Goal: Task Accomplishment & Management: Complete application form

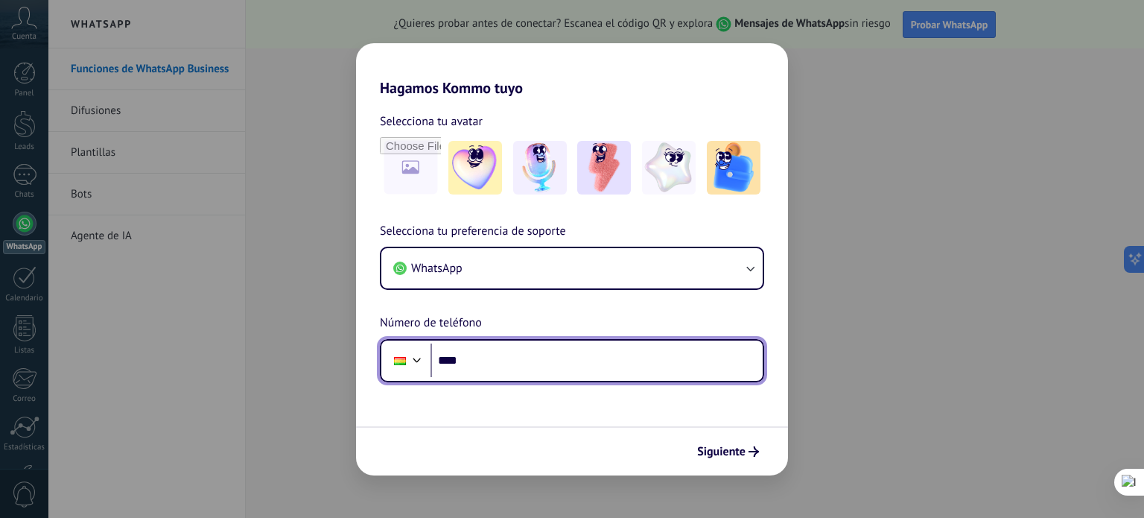
click at [492, 366] on input "****" at bounding box center [596, 360] width 332 height 34
type input "**********"
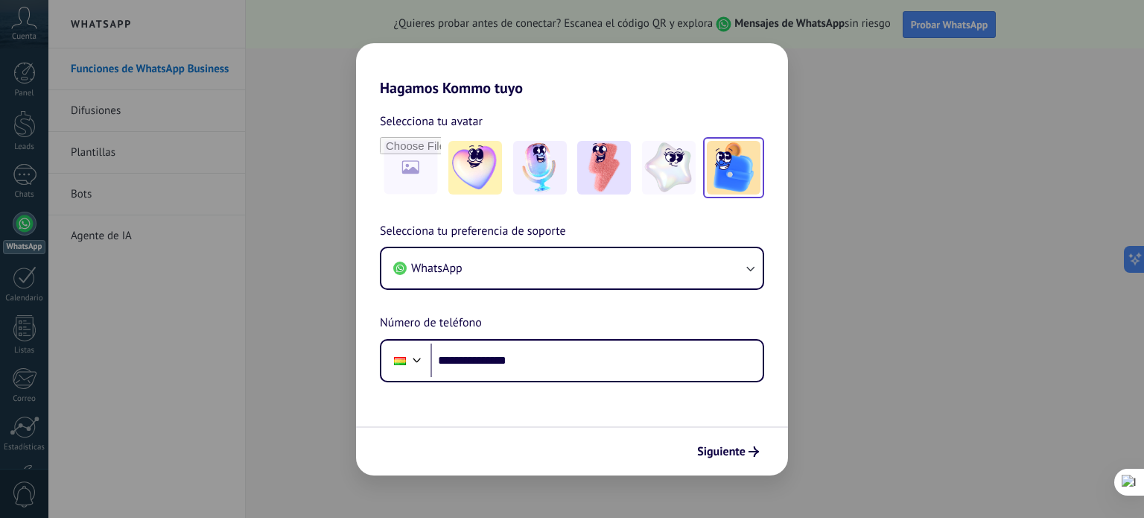
click at [736, 173] on img at bounding box center [734, 168] width 54 height 54
click at [739, 449] on span "Siguiente" at bounding box center [721, 451] width 48 height 10
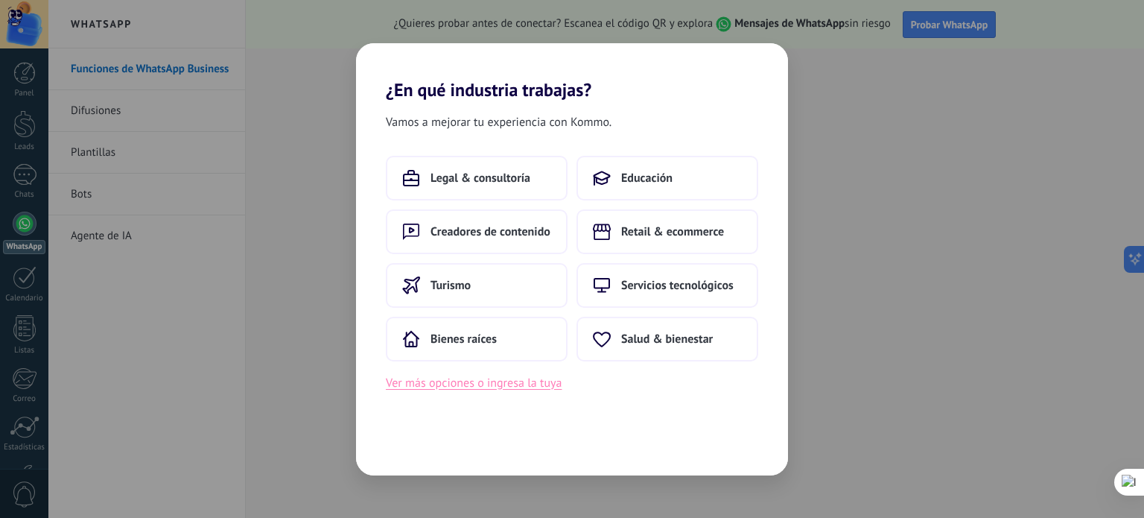
click at [524, 382] on button "Ver más opciones o ingresa la tuya" at bounding box center [474, 382] width 176 height 19
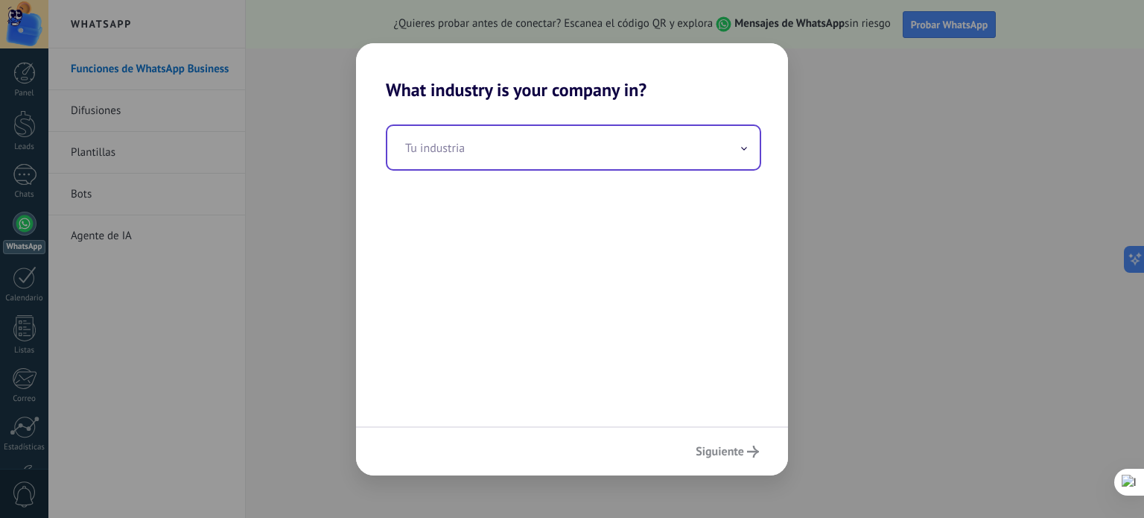
click at [480, 152] on input "text" at bounding box center [573, 147] width 372 height 43
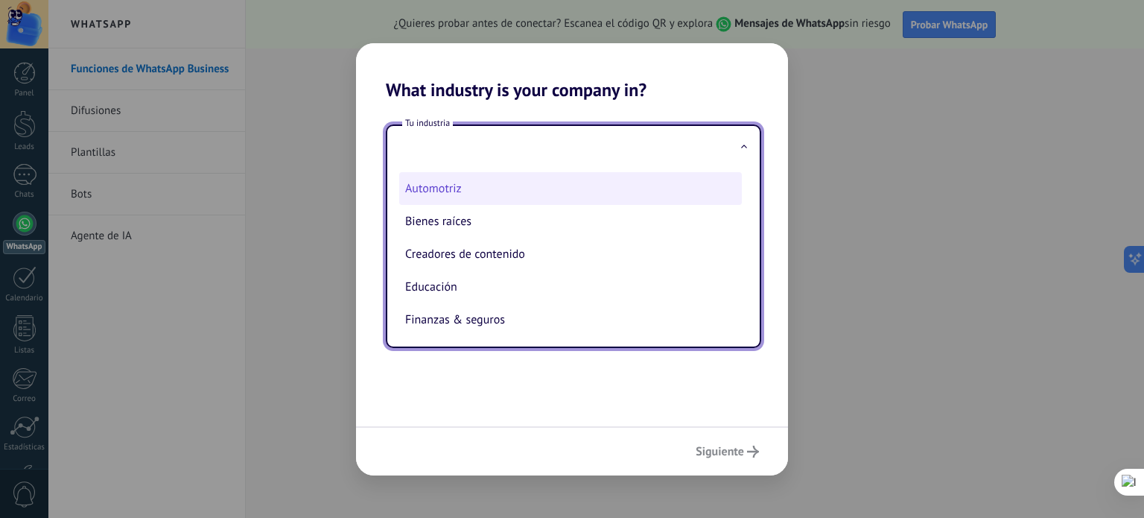
click at [441, 193] on li "Automotriz" at bounding box center [570, 188] width 343 height 33
type input "**********"
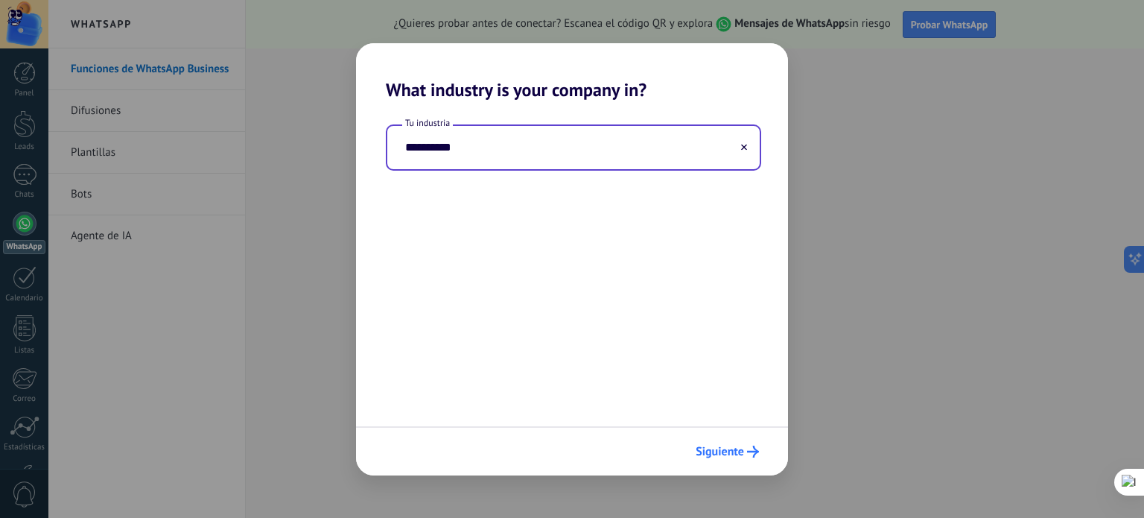
click at [732, 449] on span "Siguiente" at bounding box center [720, 451] width 48 height 10
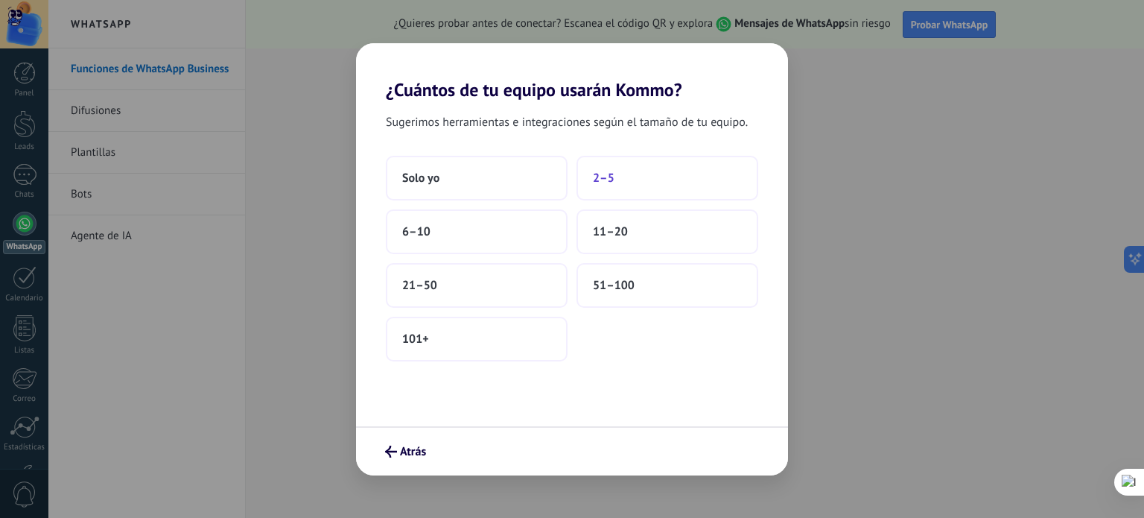
click at [632, 176] on button "2–5" at bounding box center [667, 178] width 182 height 45
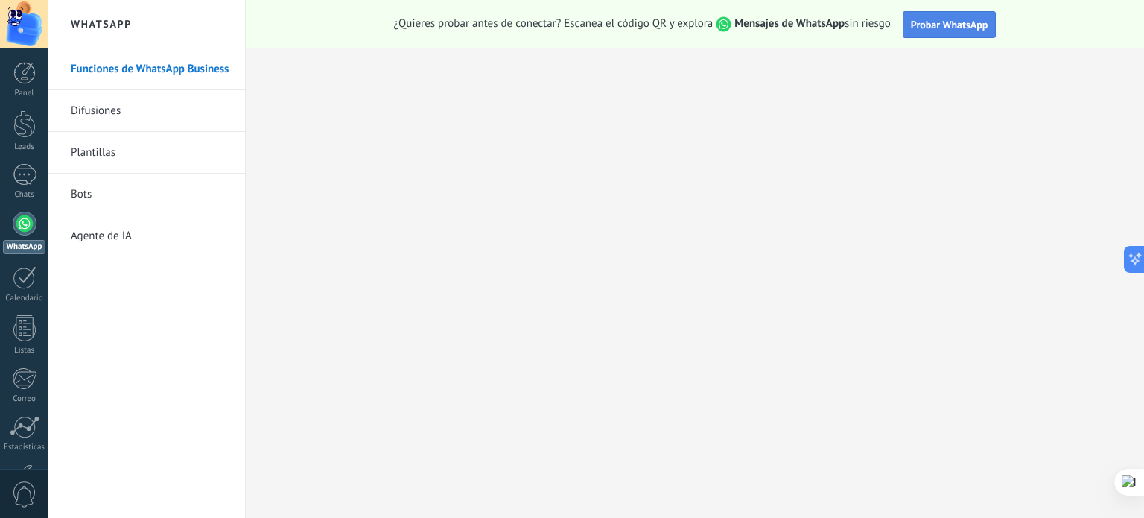
click at [951, 19] on span "Probar WhatsApp" at bounding box center [949, 24] width 77 height 13
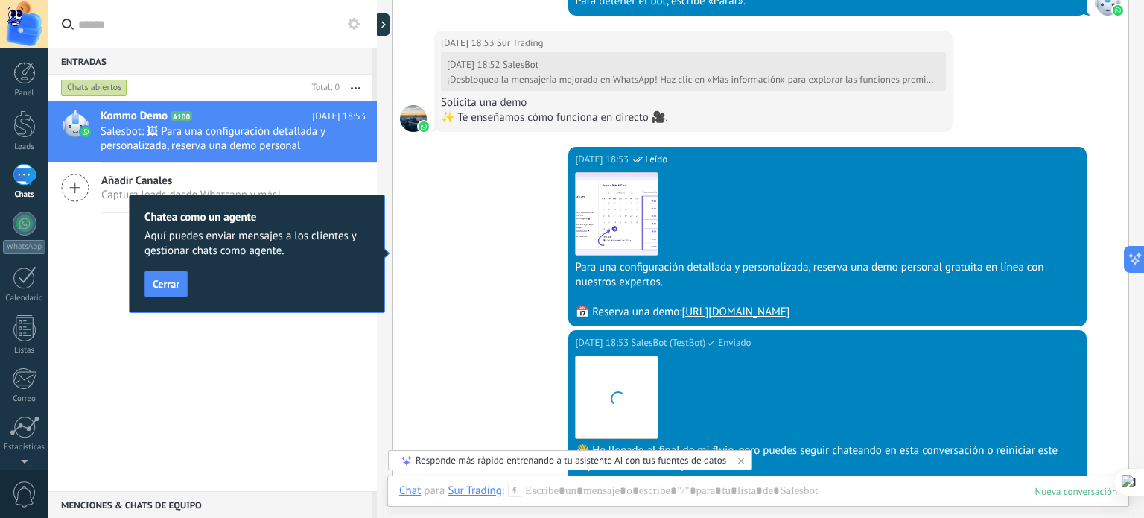
scroll to position [1099, 0]
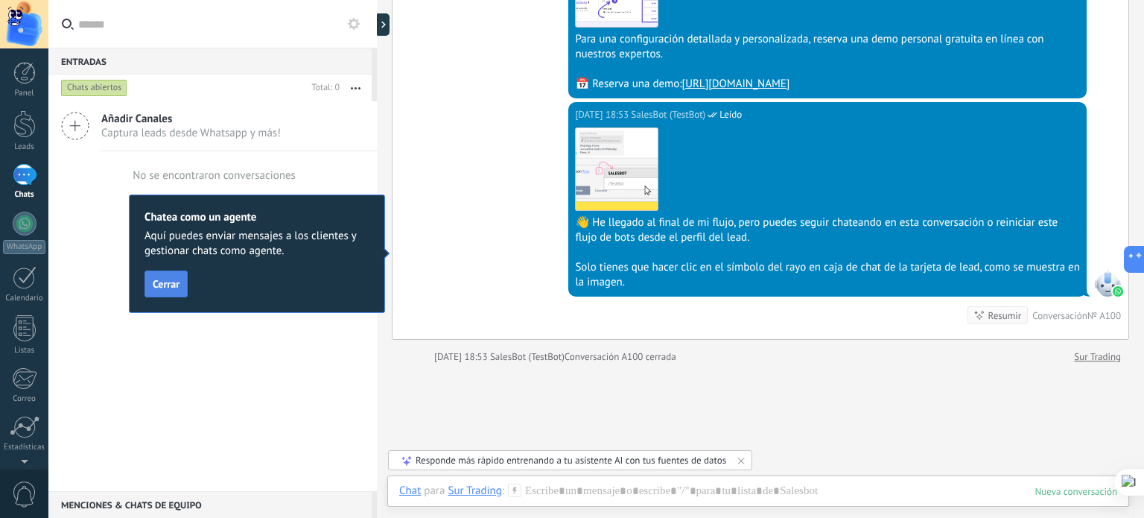
click at [165, 286] on span "Cerrar" at bounding box center [166, 284] width 27 height 10
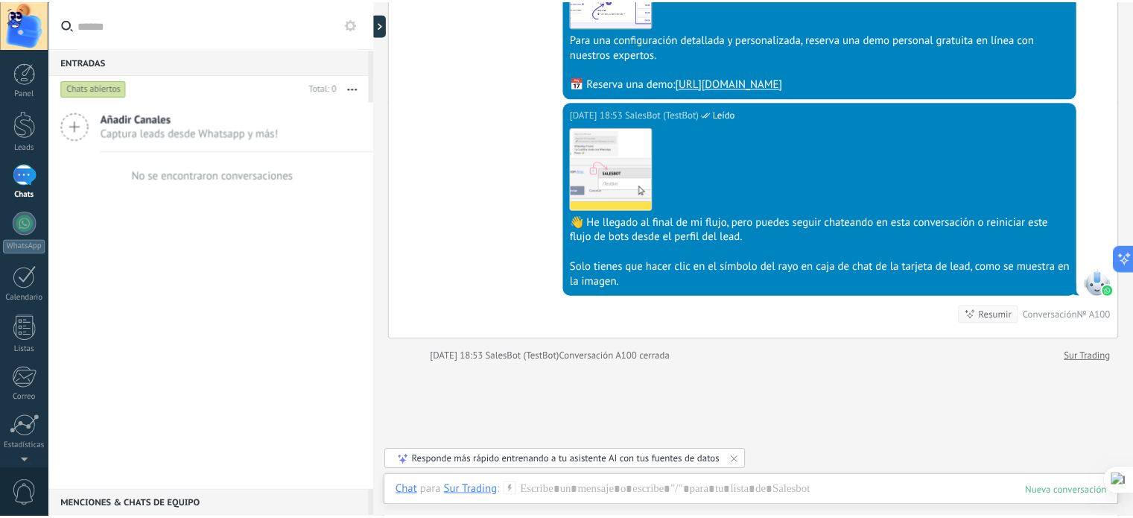
scroll to position [1203, 0]
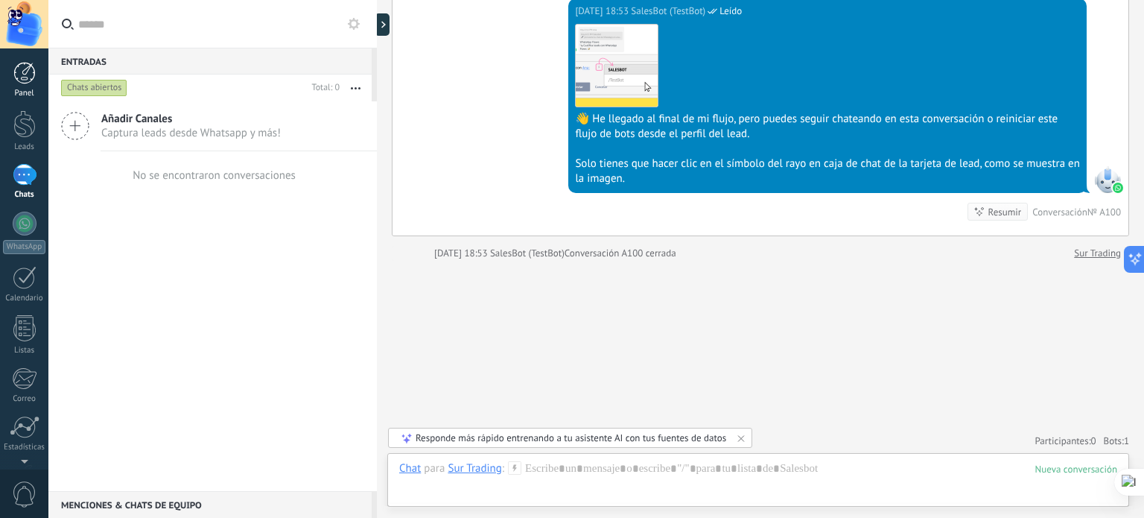
click at [27, 83] on div at bounding box center [24, 73] width 22 height 22
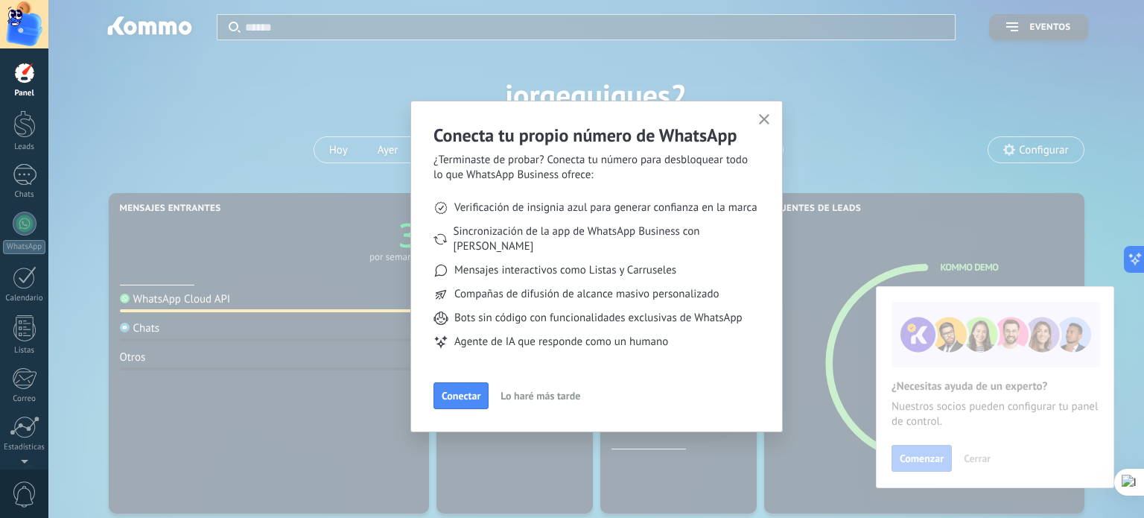
click at [759, 123] on icon "button" at bounding box center [764, 119] width 11 height 11
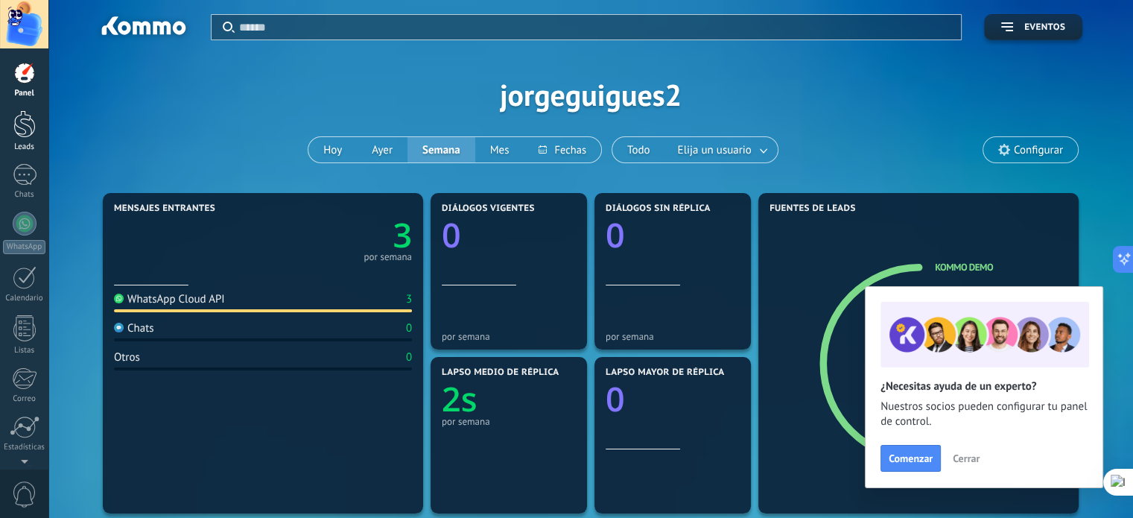
click at [21, 128] on div at bounding box center [24, 124] width 22 height 28
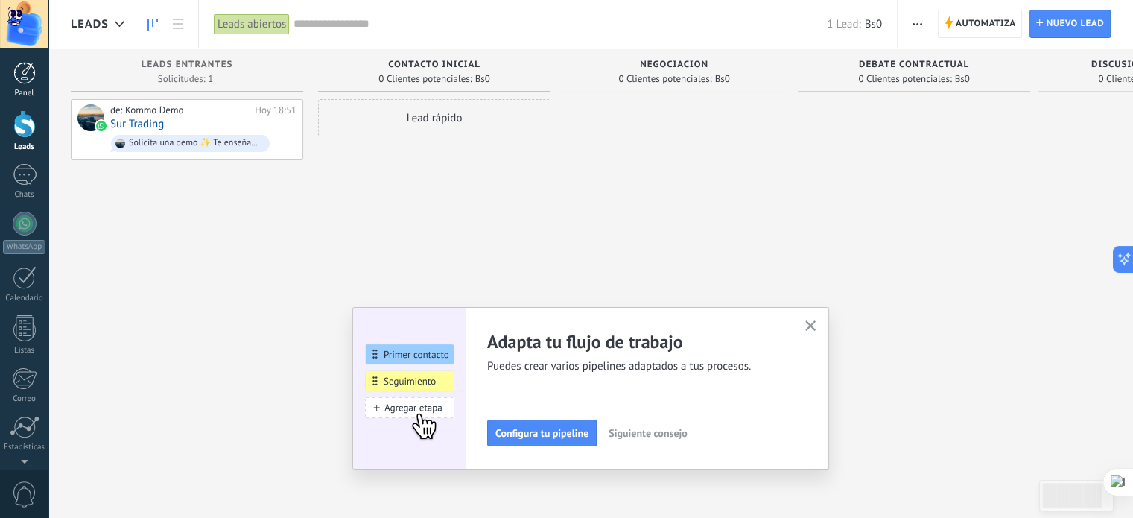
click at [28, 77] on div at bounding box center [24, 73] width 22 height 22
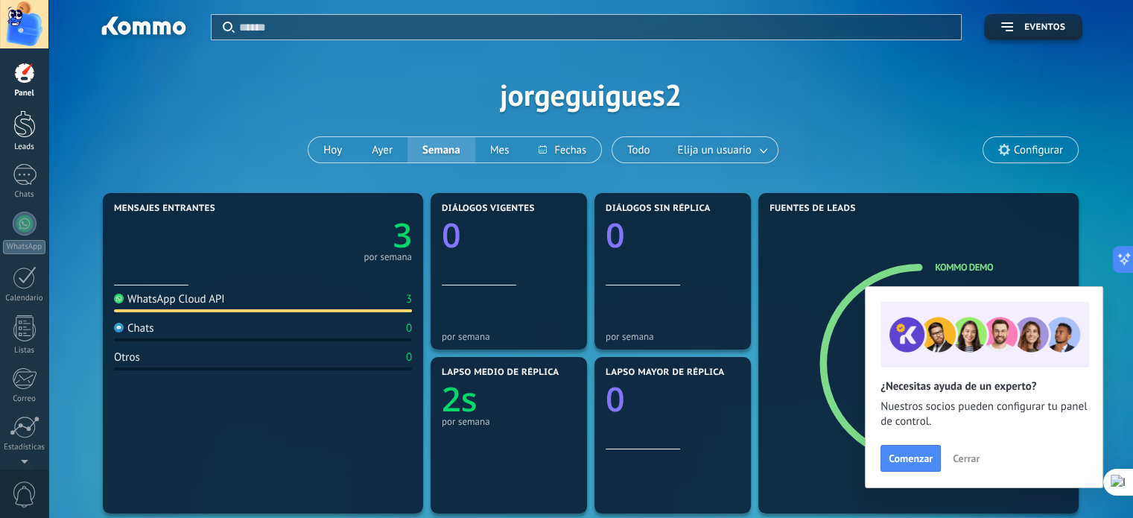
click at [27, 124] on div at bounding box center [24, 124] width 22 height 28
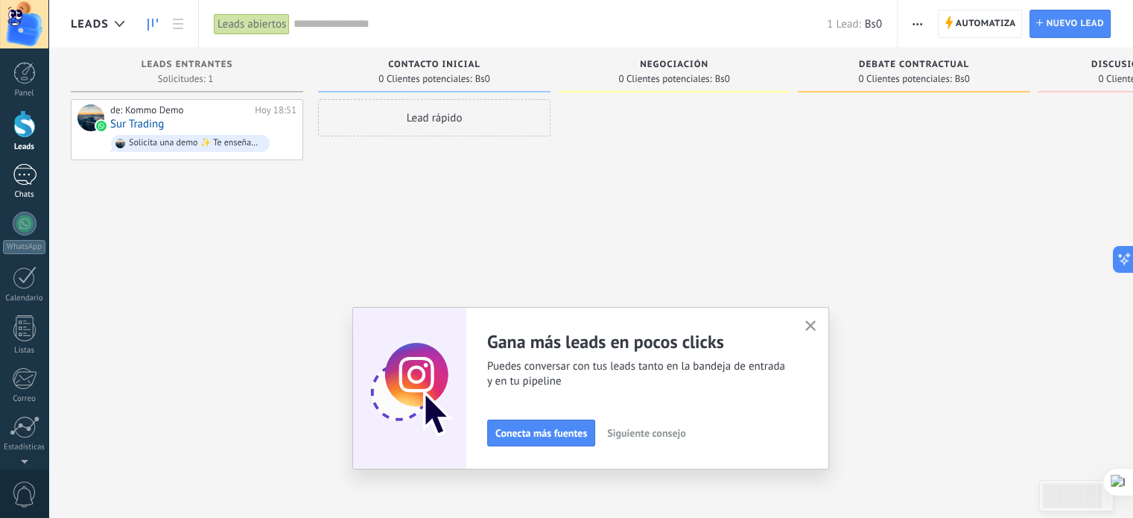
click at [22, 176] on div "1" at bounding box center [25, 175] width 24 height 22
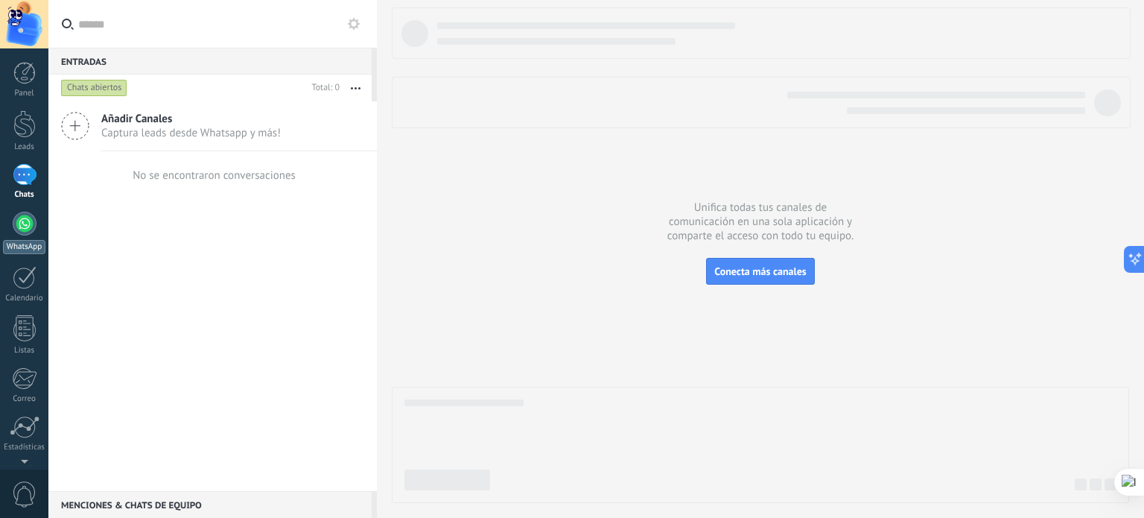
click at [27, 229] on div at bounding box center [25, 223] width 24 height 24
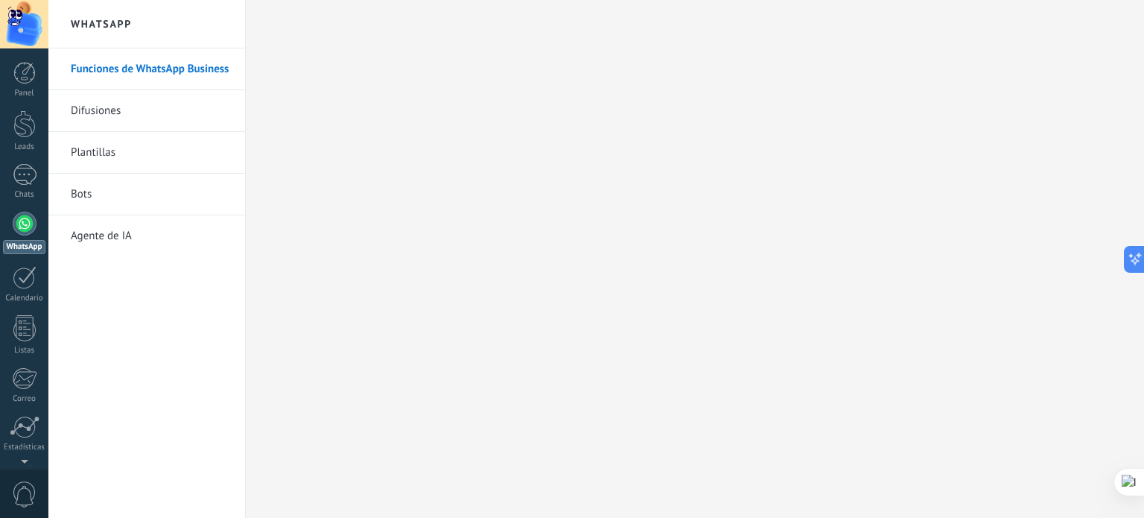
click at [92, 155] on link "Plantillas" at bounding box center [150, 153] width 159 height 42
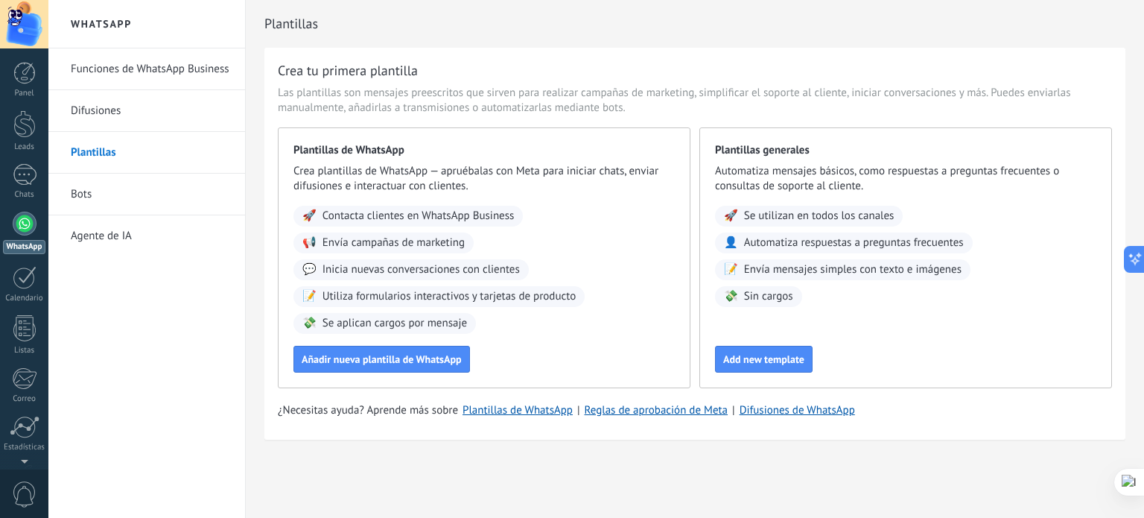
click at [88, 197] on link "Bots" at bounding box center [150, 195] width 159 height 42
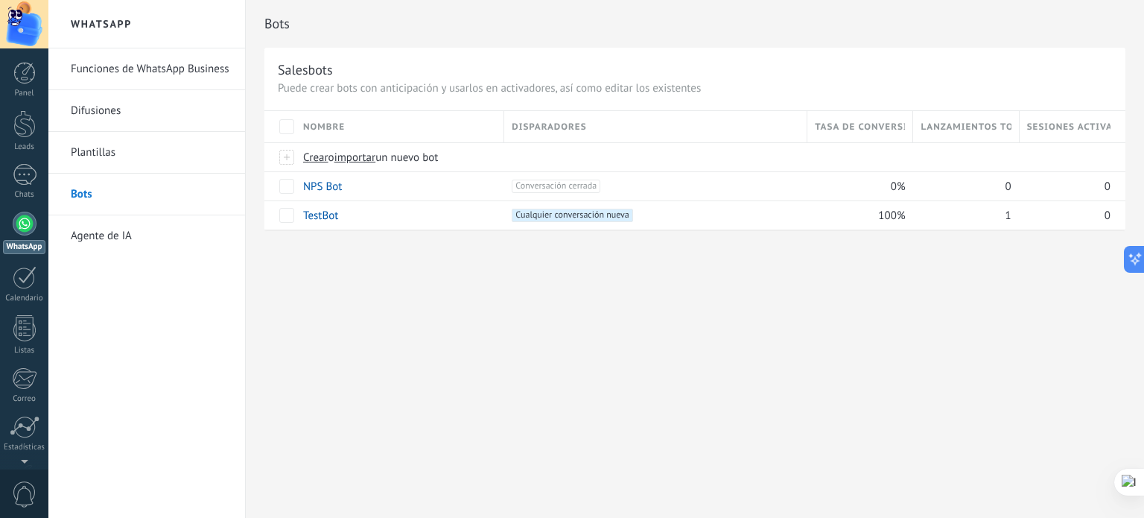
click at [117, 235] on link "Agente de IA" at bounding box center [150, 236] width 159 height 42
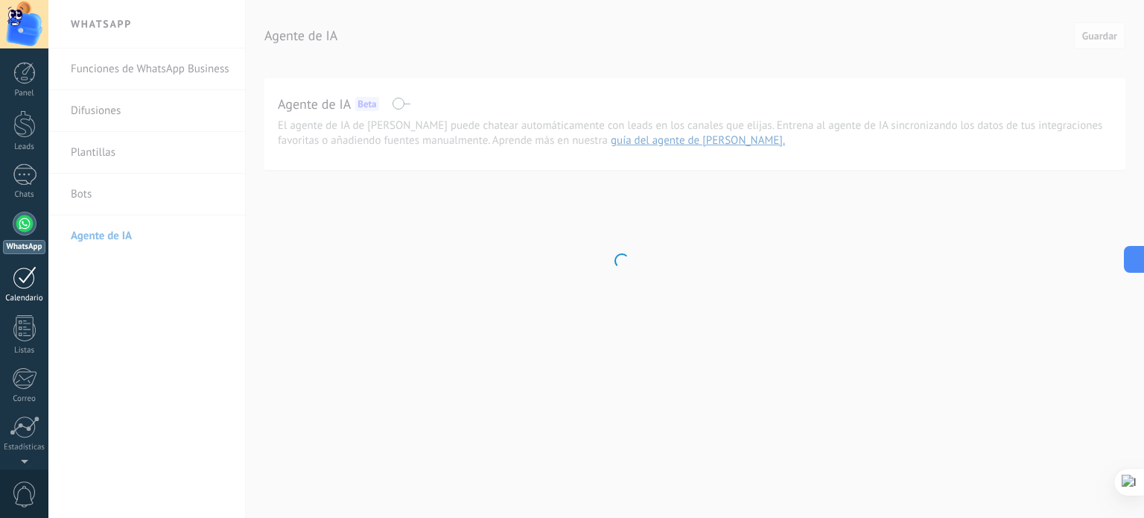
click at [26, 278] on div at bounding box center [25, 277] width 24 height 23
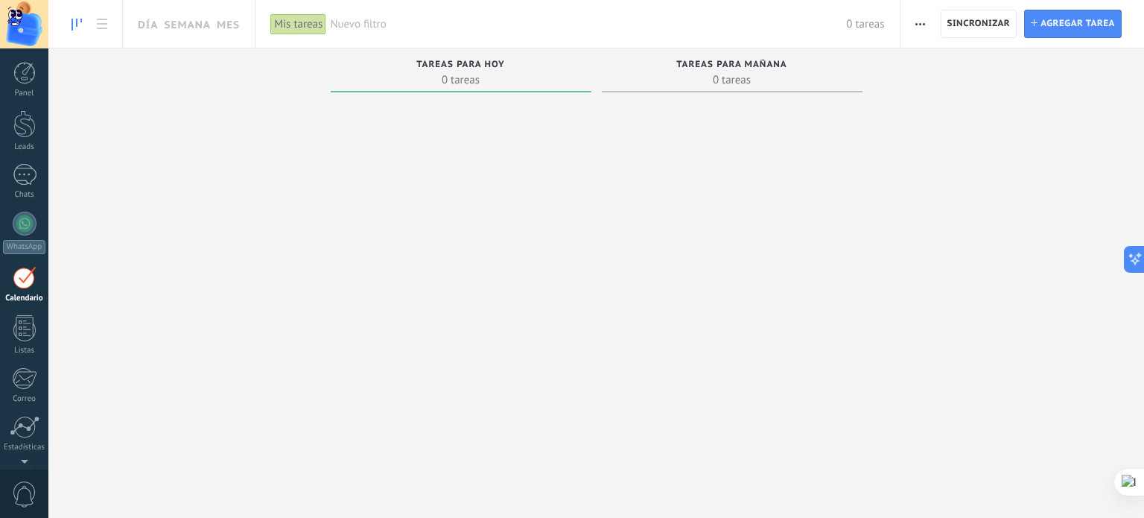
scroll to position [42, 0]
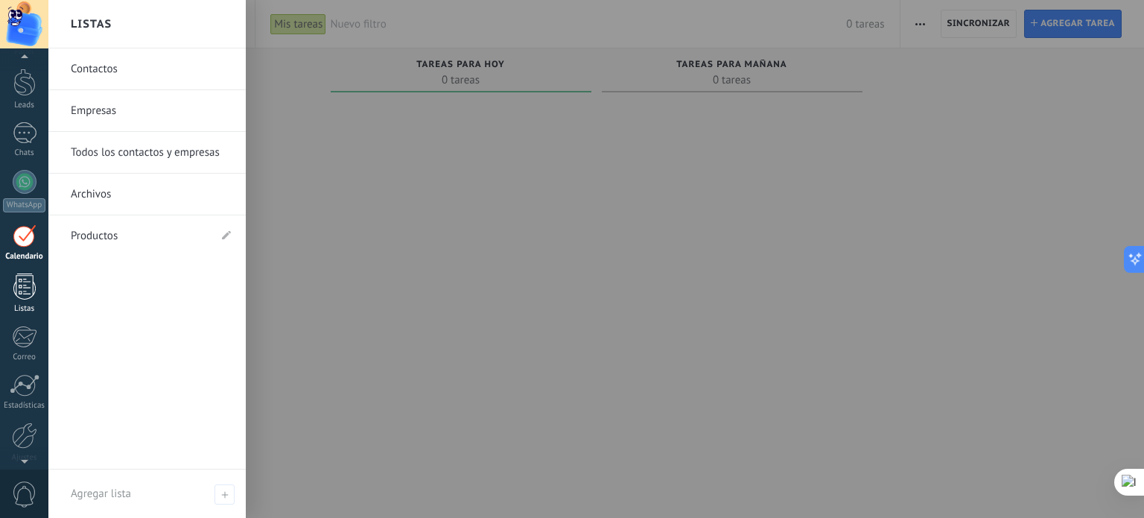
click at [32, 286] on div at bounding box center [24, 286] width 22 height 26
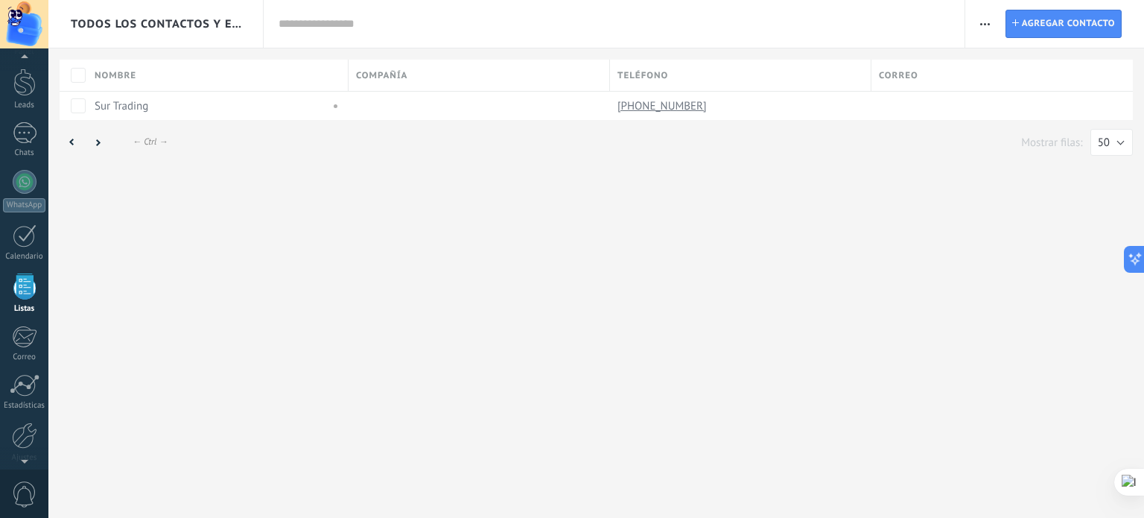
scroll to position [92, 0]
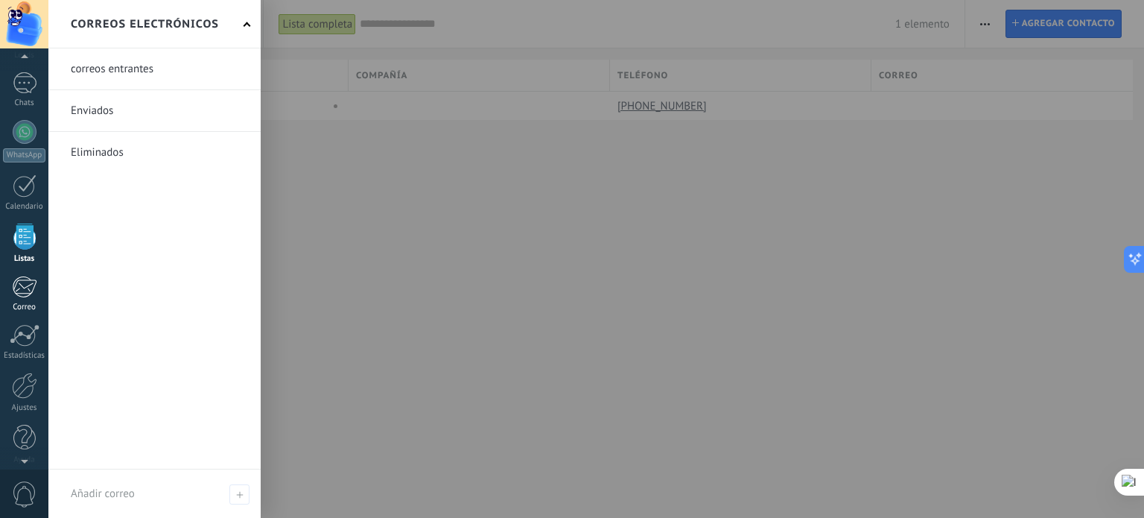
click at [24, 291] on div at bounding box center [24, 287] width 25 height 22
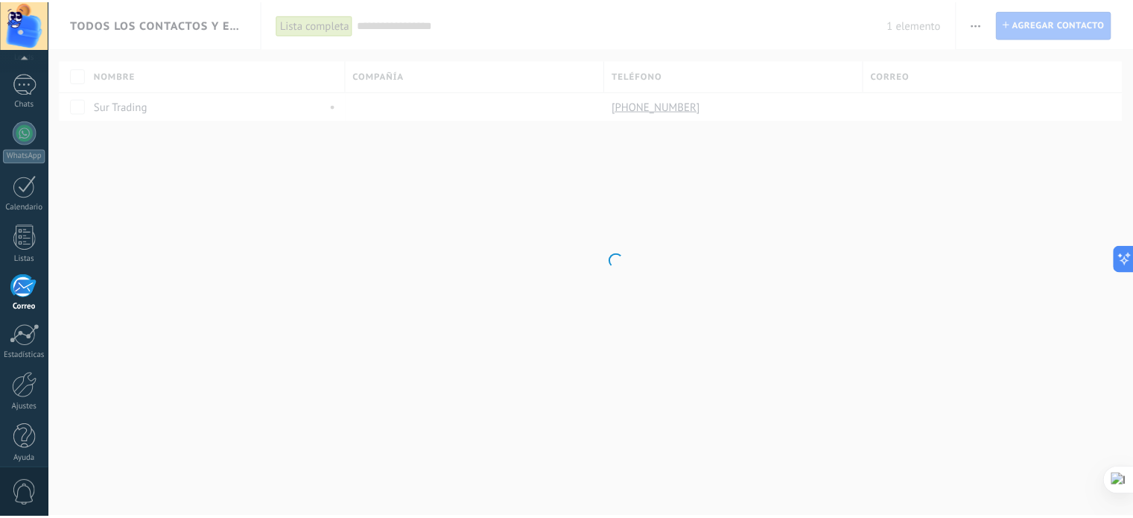
scroll to position [101, 0]
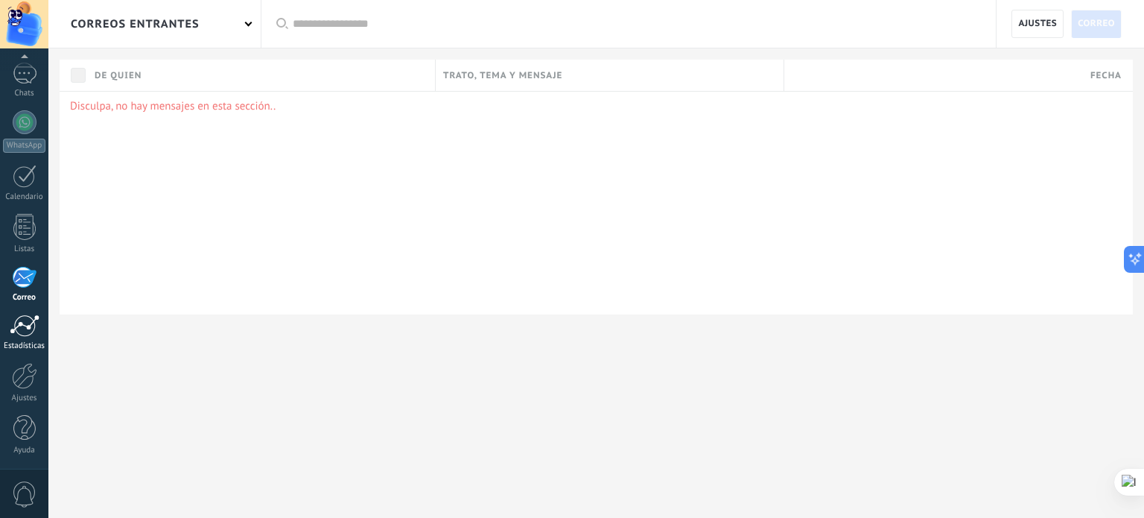
click at [34, 324] on div at bounding box center [25, 325] width 30 height 22
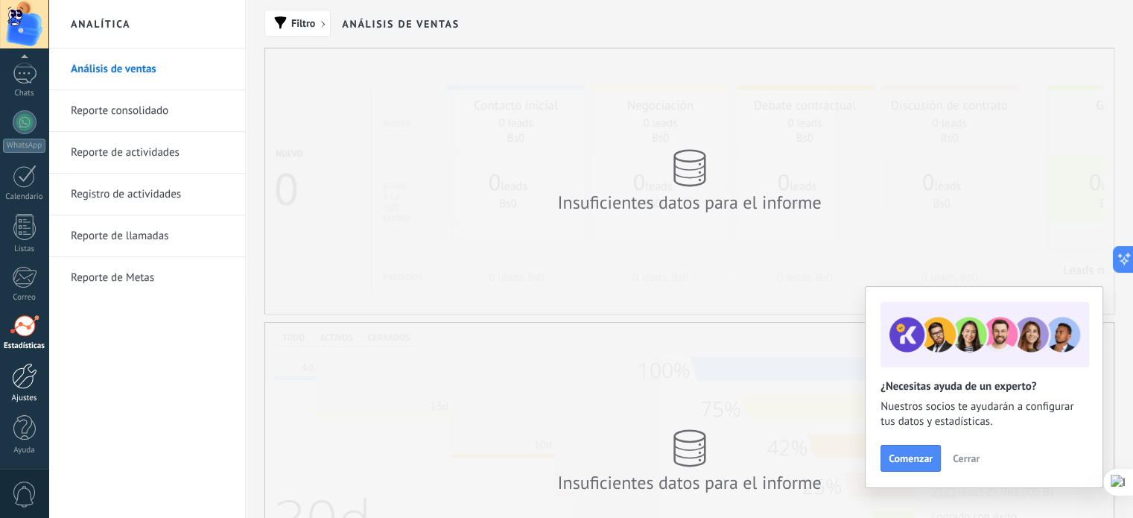
click at [22, 377] on div at bounding box center [24, 376] width 25 height 26
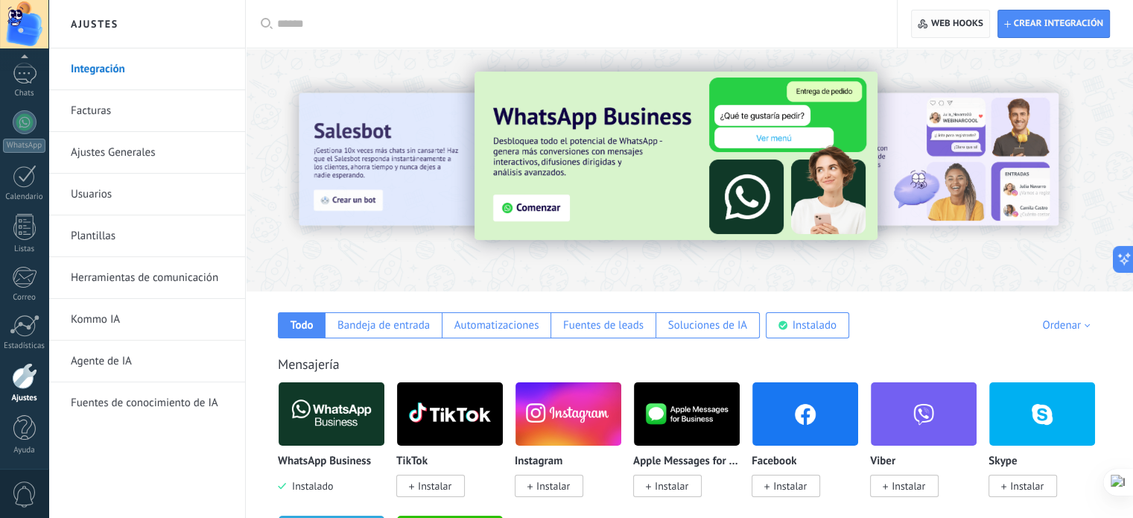
click at [955, 26] on span "Web hooks 0" at bounding box center [957, 24] width 52 height 12
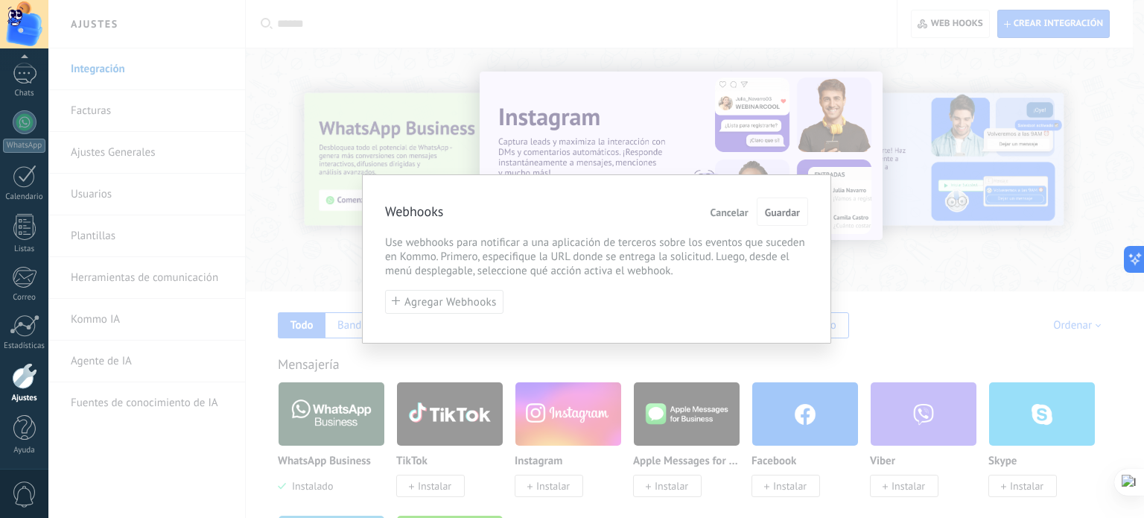
click at [730, 209] on span "Cancelar" at bounding box center [729, 212] width 38 height 10
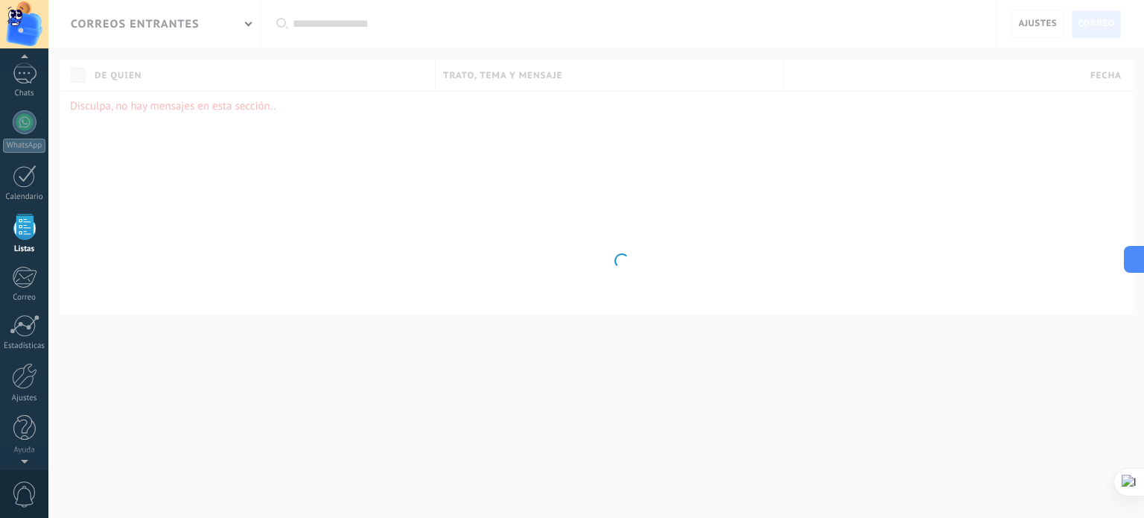
scroll to position [92, 0]
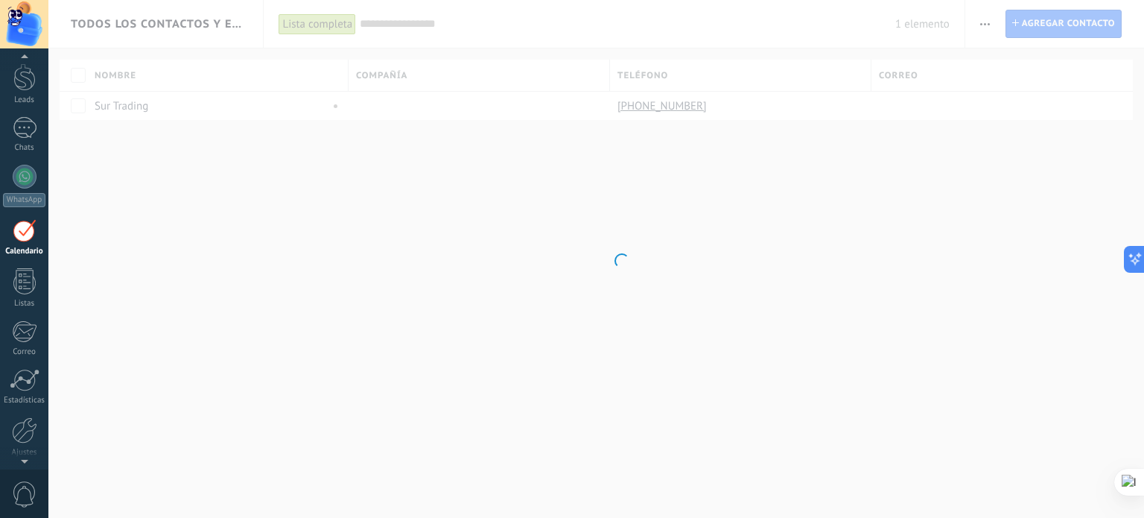
scroll to position [42, 0]
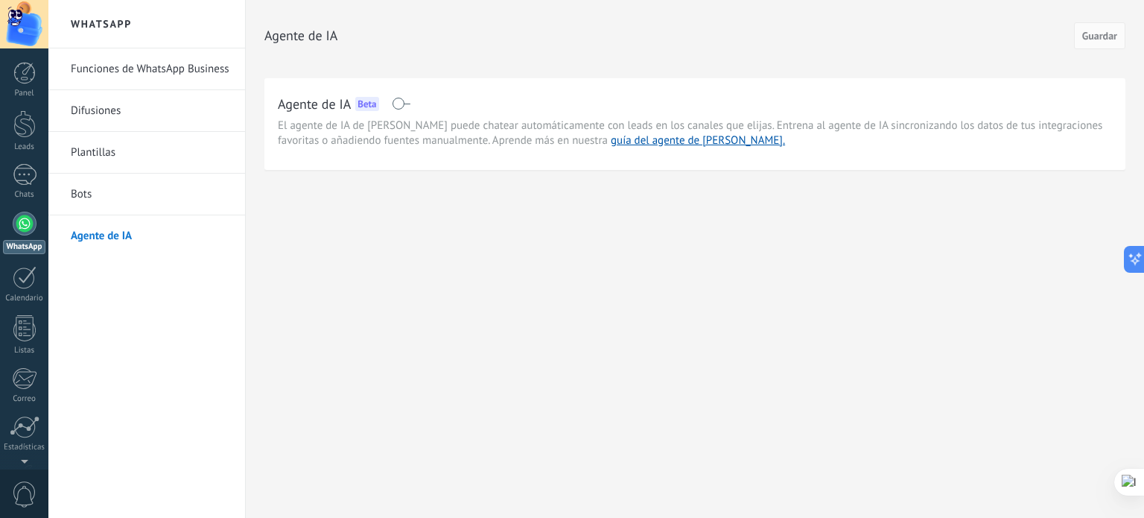
click at [19, 29] on div at bounding box center [24, 24] width 48 height 48
